Goal: Transaction & Acquisition: Purchase product/service

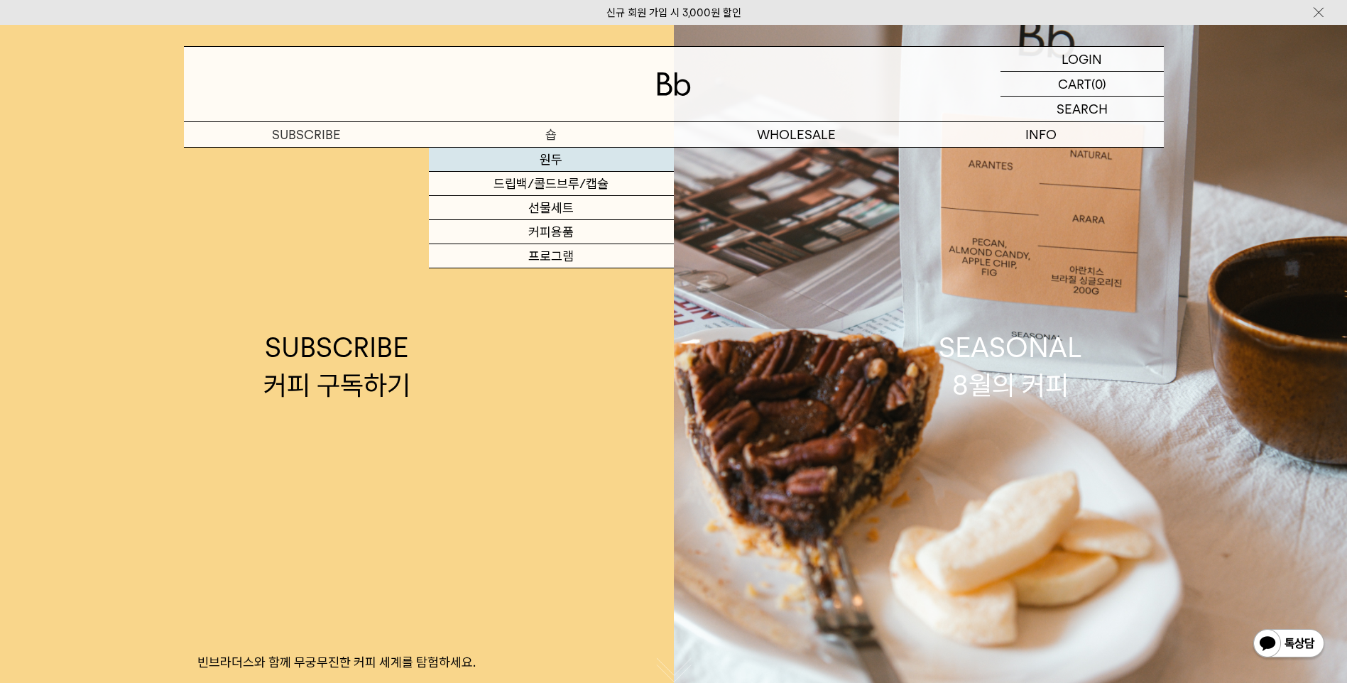
click at [561, 152] on link "원두" at bounding box center [551, 160] width 245 height 24
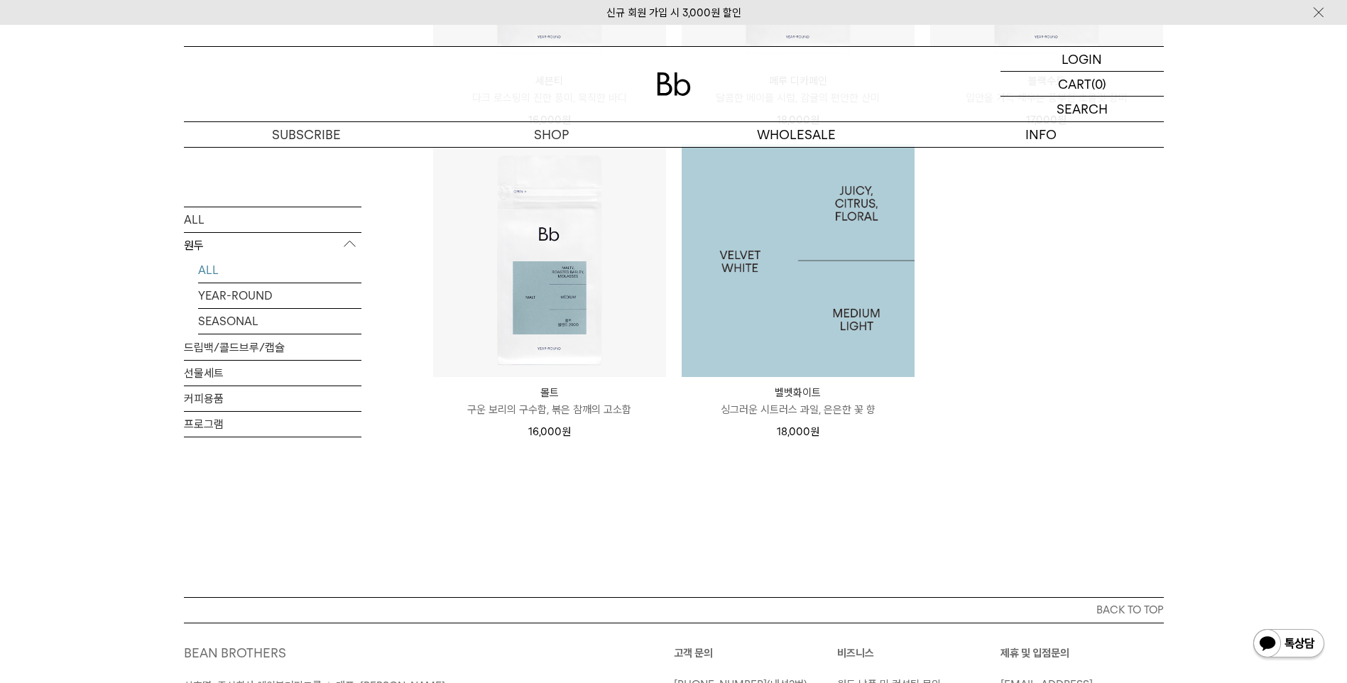
scroll to position [1065, 0]
